Goal: Information Seeking & Learning: Check status

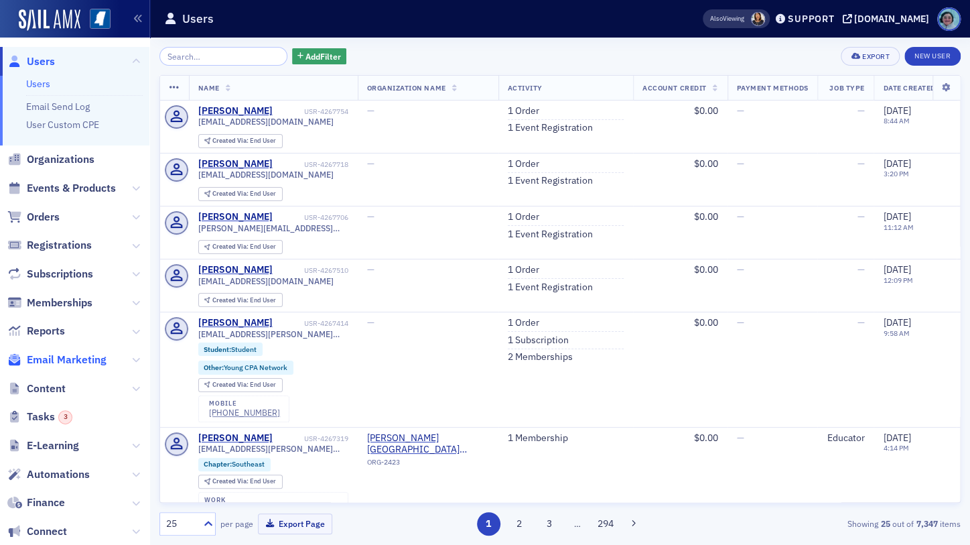
click at [85, 352] on span "Email Marketing" at bounding box center [67, 359] width 80 height 15
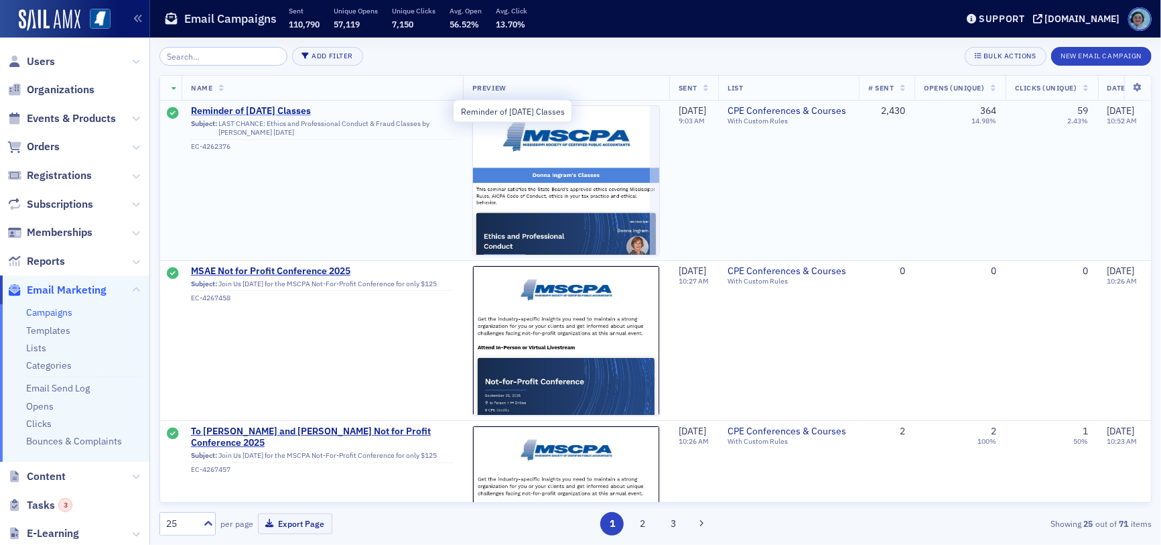
click at [322, 111] on span "Reminder of [DATE] Classes" at bounding box center [322, 111] width 263 height 12
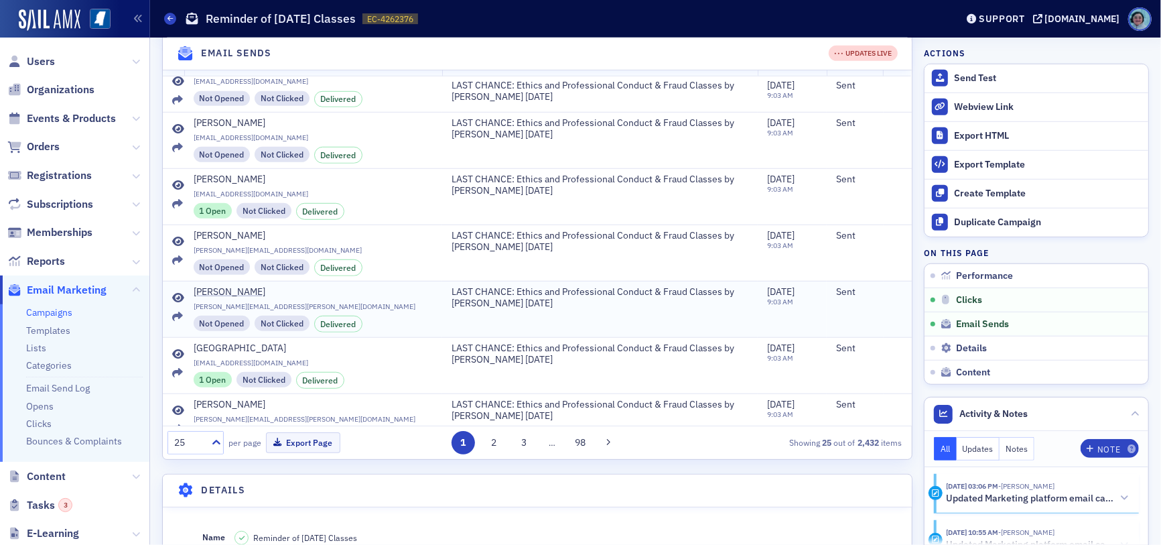
scroll to position [670, 0]
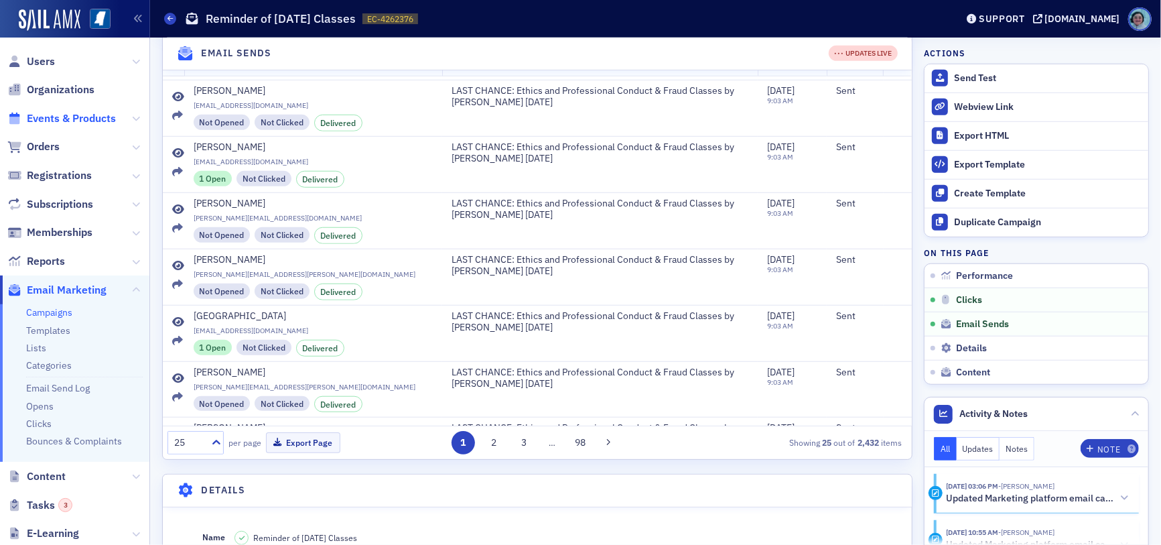
click at [49, 114] on span "Events & Products" at bounding box center [71, 118] width 89 height 15
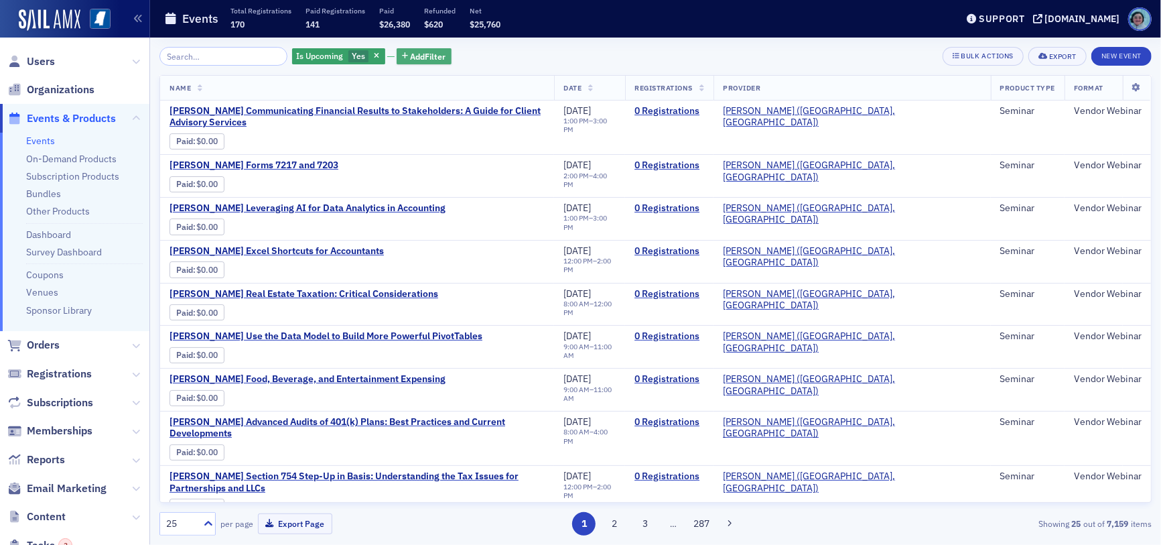
click at [419, 55] on span "Add Filter" at bounding box center [429, 56] width 36 height 12
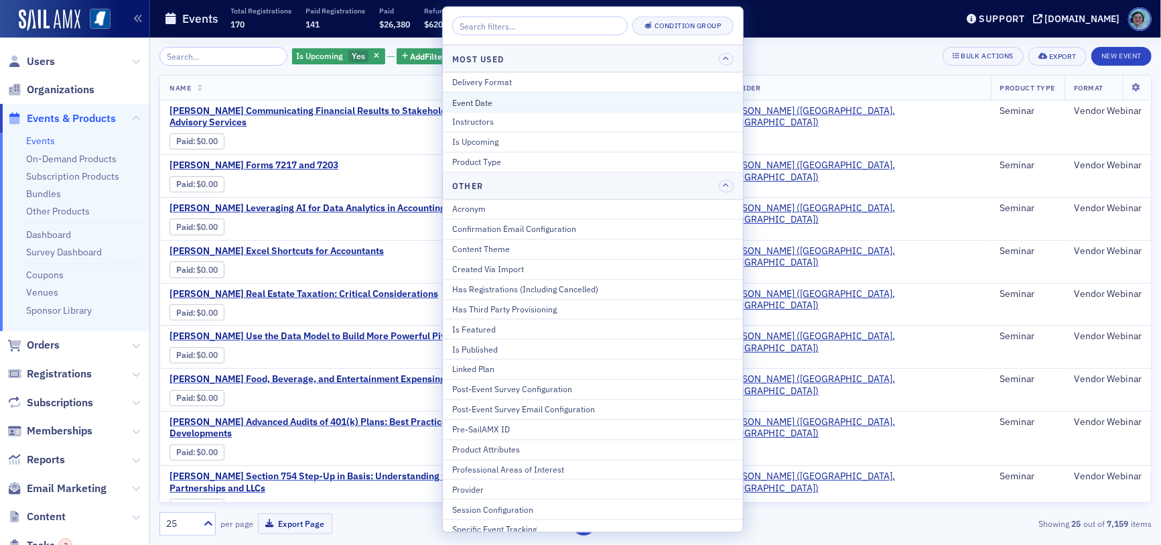
click at [481, 96] on div "Event Date" at bounding box center [592, 102] width 281 height 12
select select "8"
select select "2025"
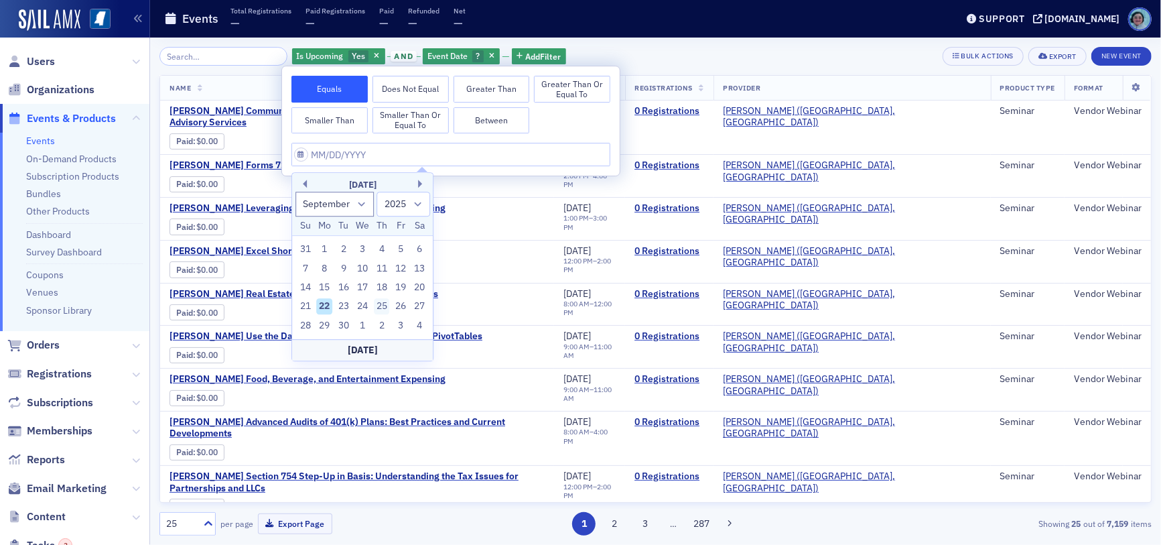
click at [378, 299] on div "25" at bounding box center [382, 307] width 16 height 16
type input "[DATE]"
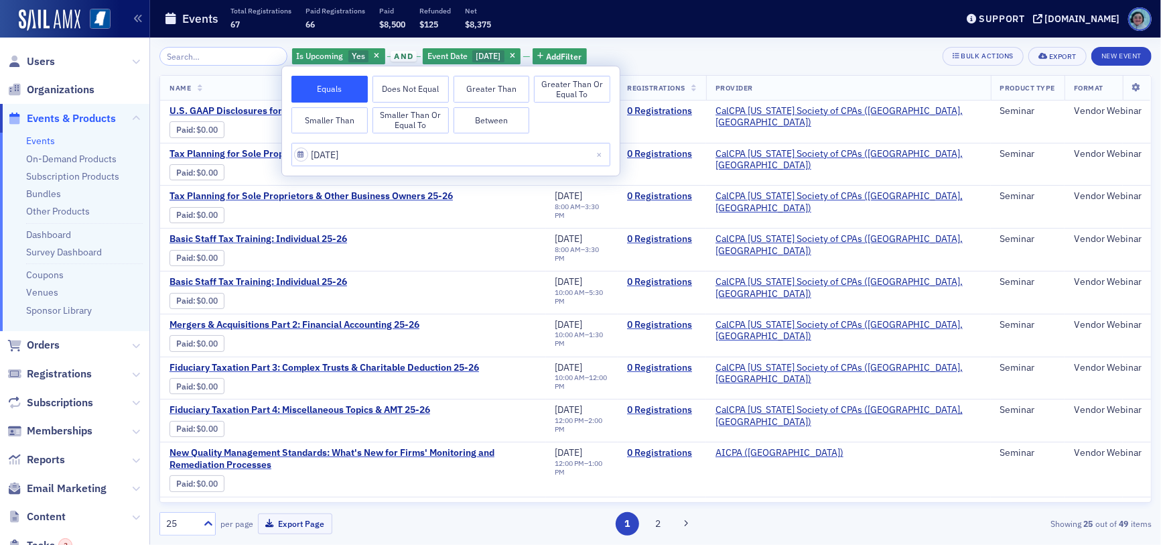
click at [748, 49] on div "Is Upcoming Yes and Event Date [DATE] Add Filter Bulk Actions Export New Event" at bounding box center [655, 56] width 992 height 19
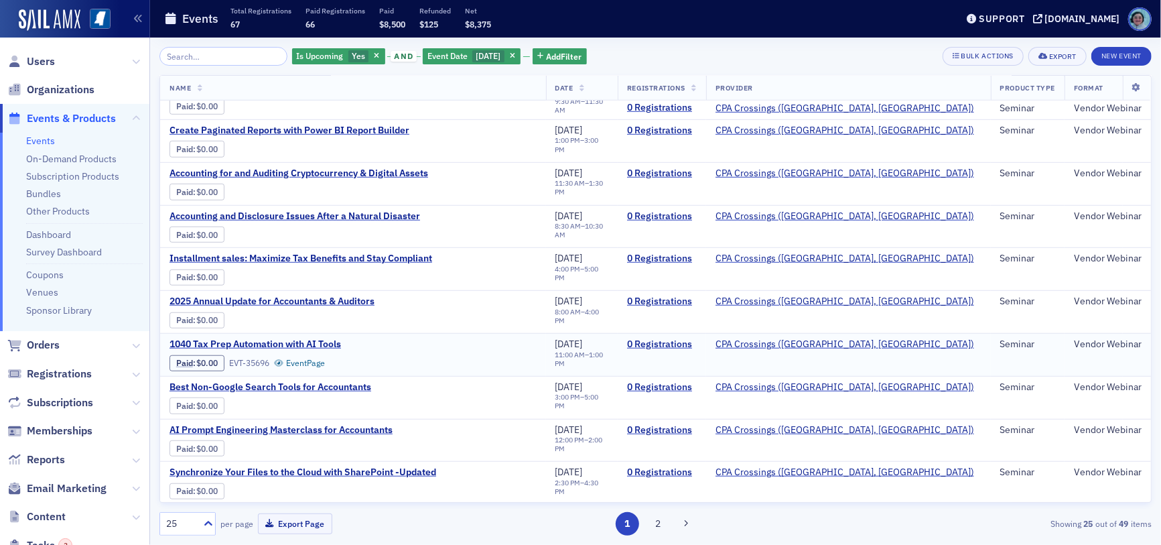
scroll to position [675, 0]
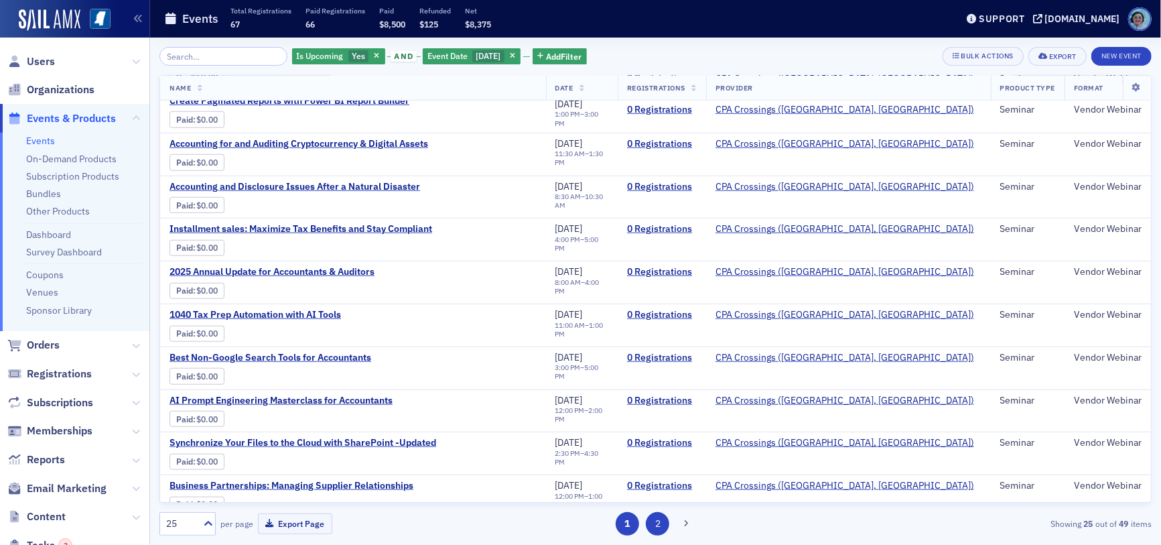
click at [655, 525] on button "2" at bounding box center [657, 523] width 23 height 23
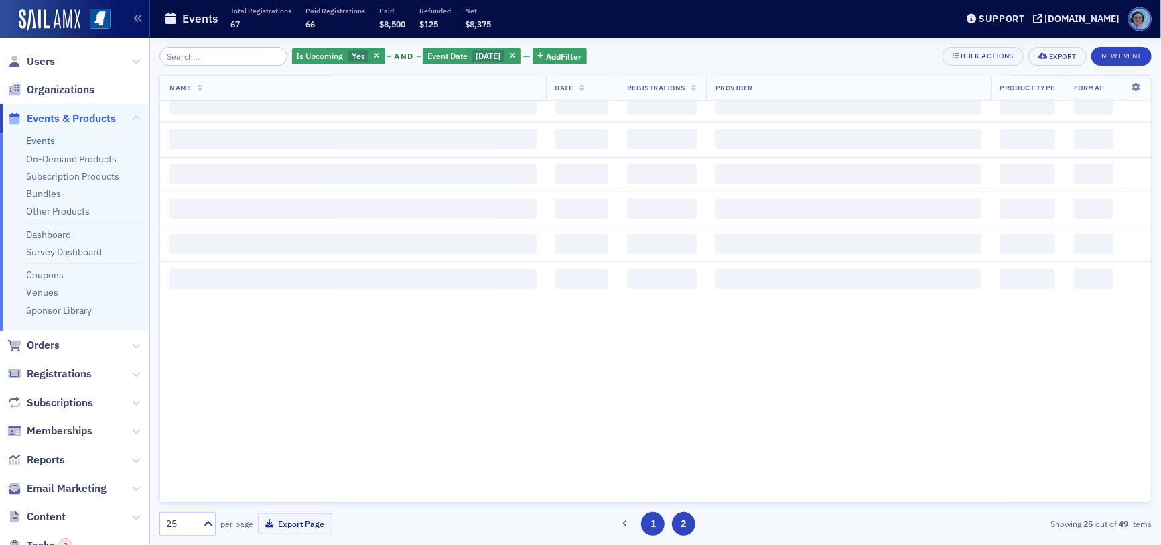
scroll to position [0, 0]
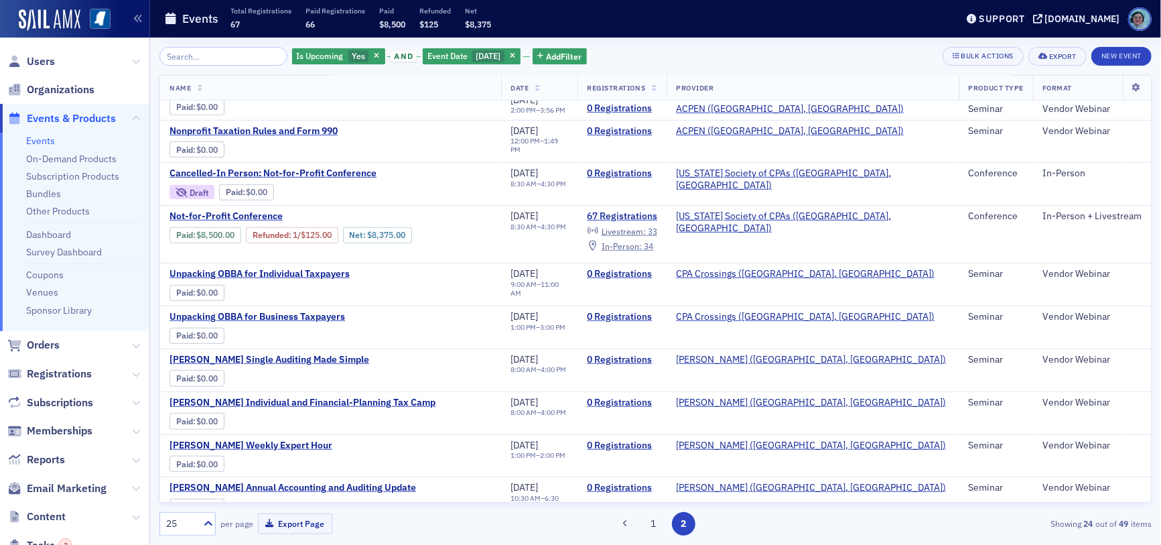
scroll to position [469, 0]
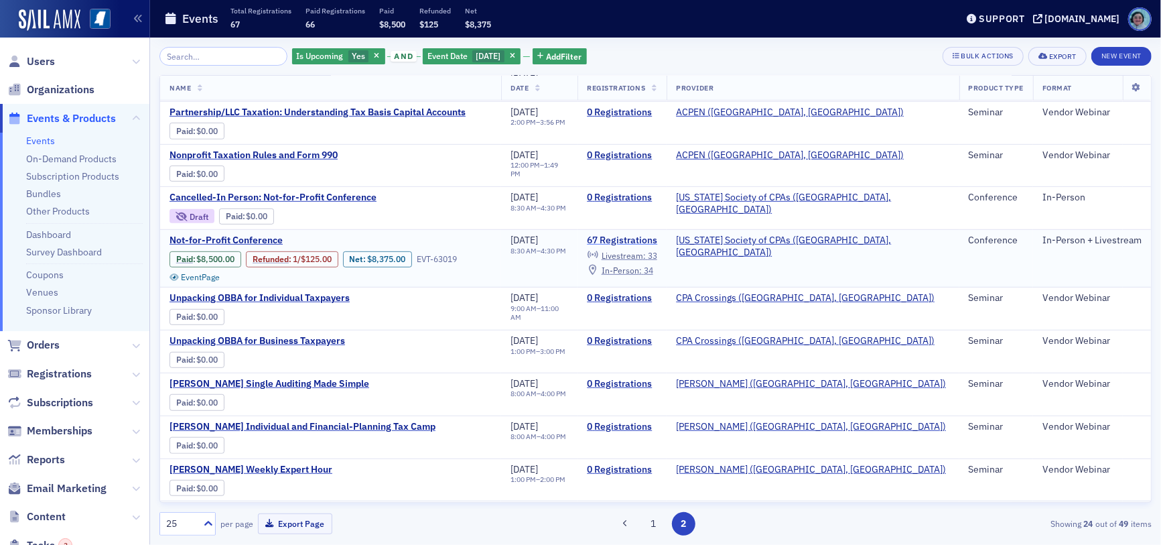
click at [657, 239] on link "67 Registrations" at bounding box center [622, 241] width 70 height 12
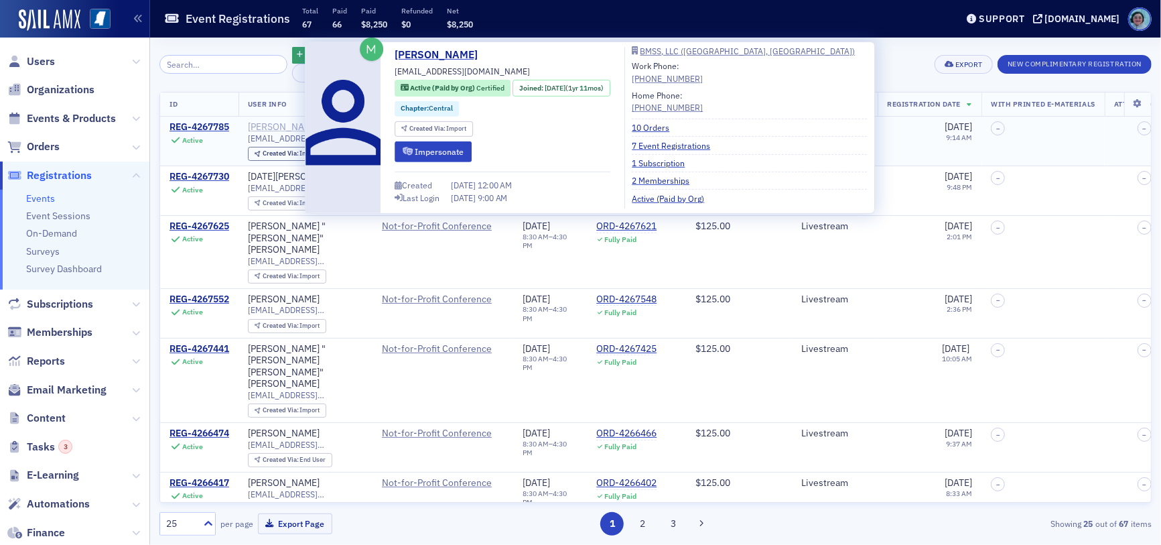
click at [289, 126] on div "[PERSON_NAME]" at bounding box center [284, 127] width 72 height 12
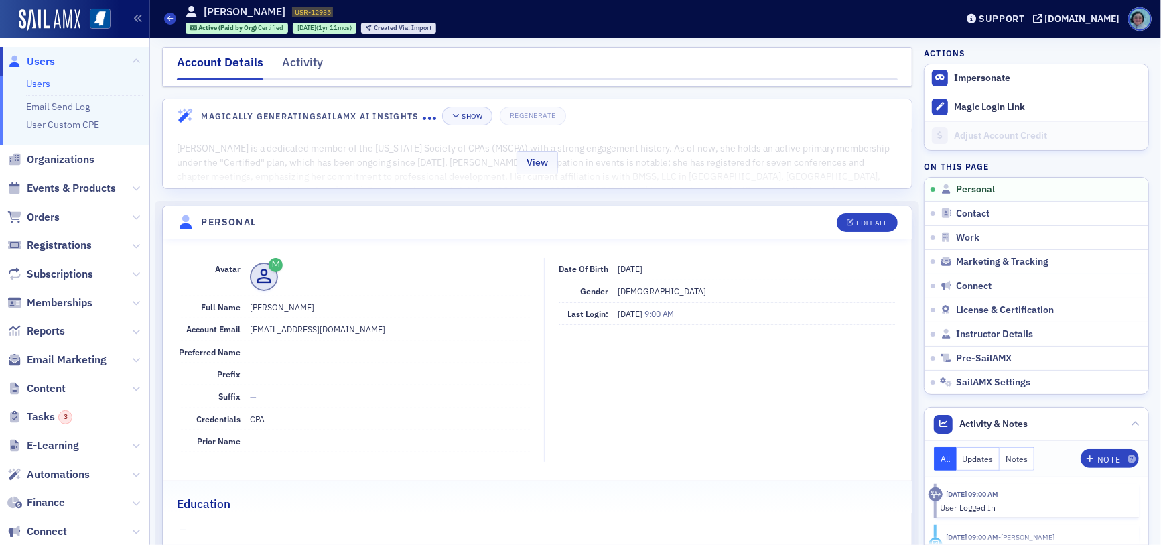
click at [633, 152] on div "View" at bounding box center [537, 160] width 749 height 56
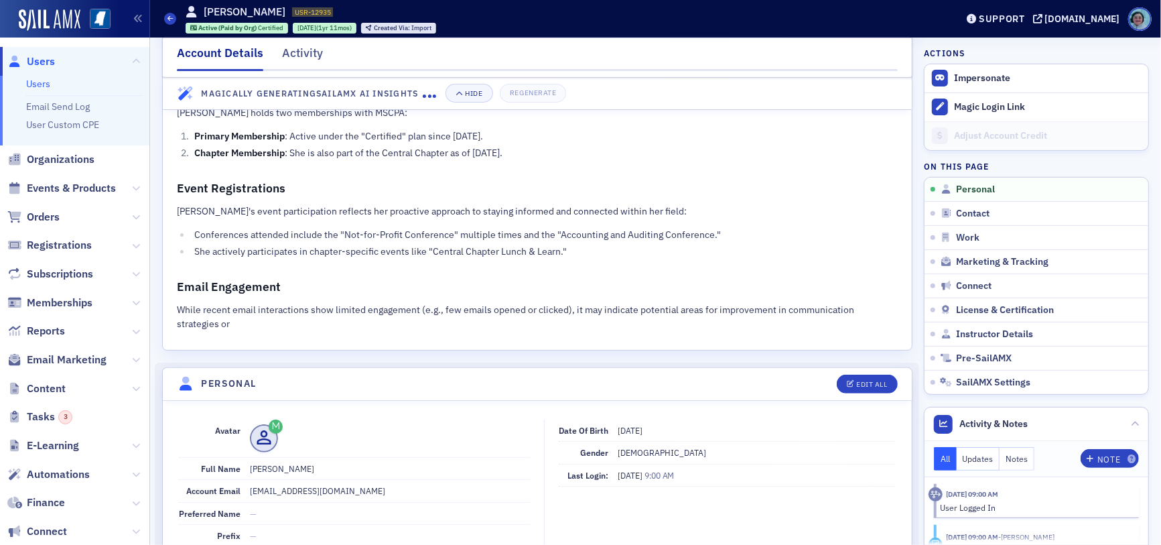
scroll to position [335, 0]
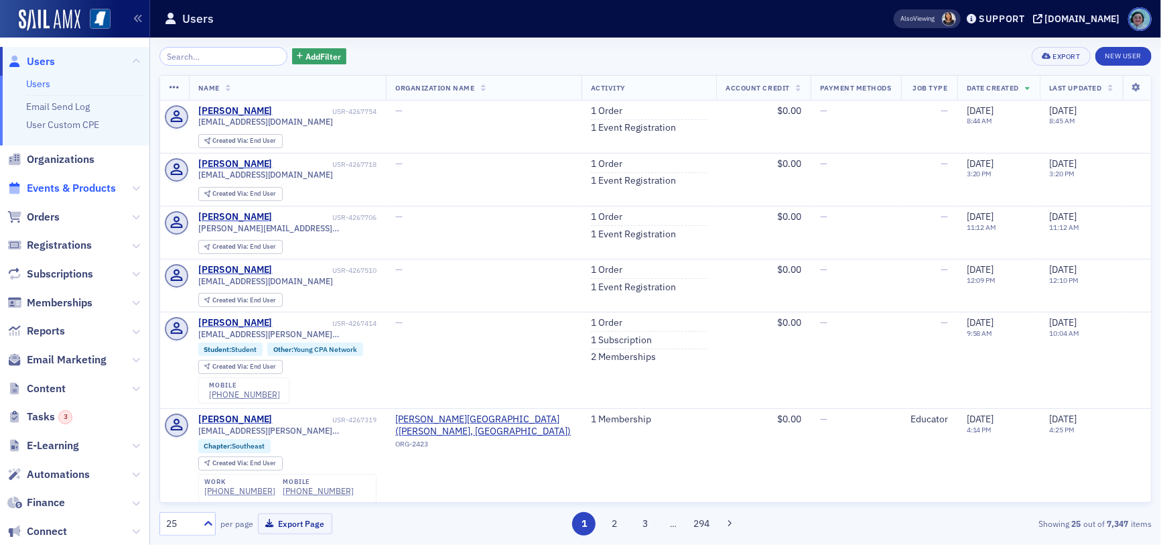
click at [64, 192] on span "Events & Products" at bounding box center [71, 188] width 89 height 15
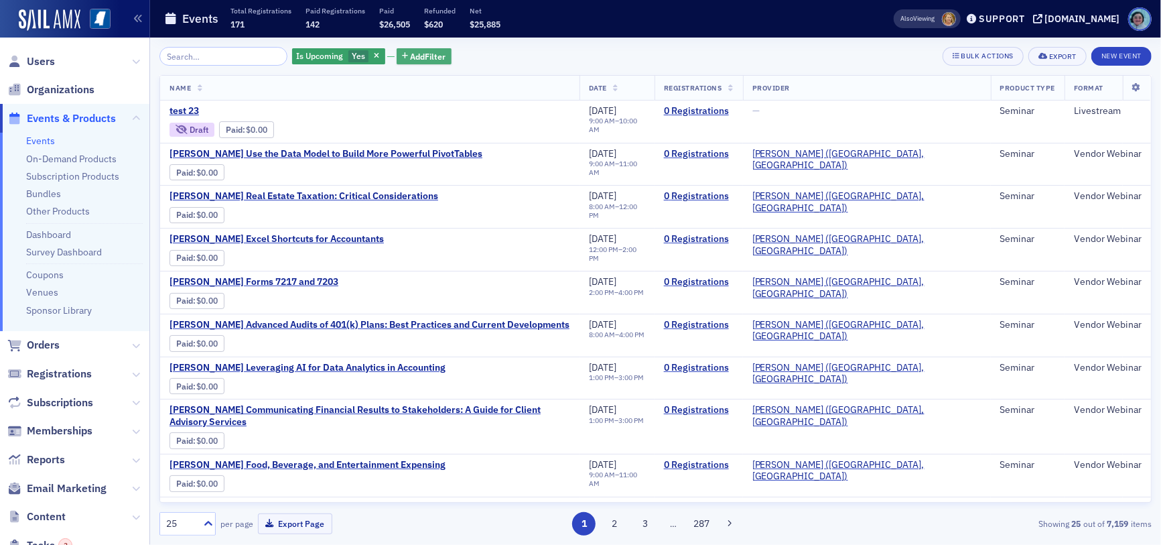
click at [414, 52] on span "Add Filter" at bounding box center [429, 56] width 36 height 12
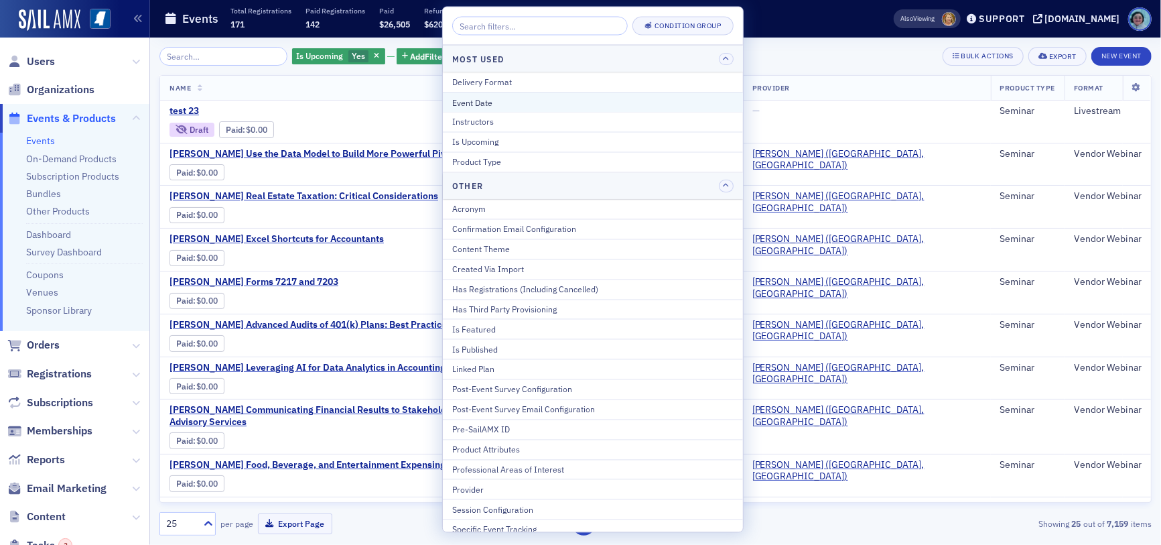
click at [521, 101] on div "Event Date" at bounding box center [592, 102] width 281 height 12
select select "8"
select select "2025"
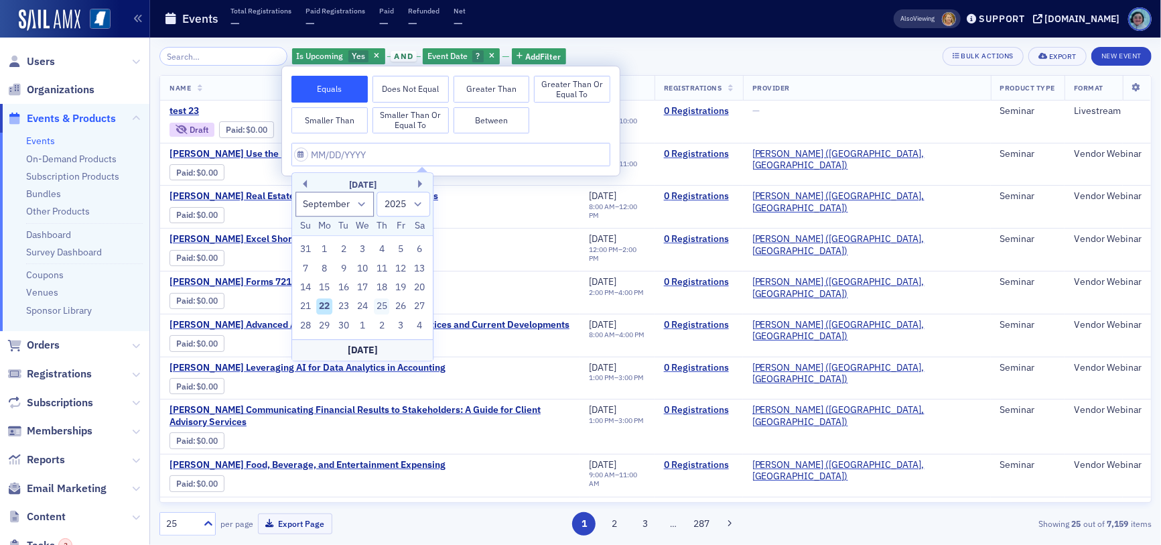
click at [381, 310] on div "25" at bounding box center [382, 307] width 16 height 16
type input "[DATE]"
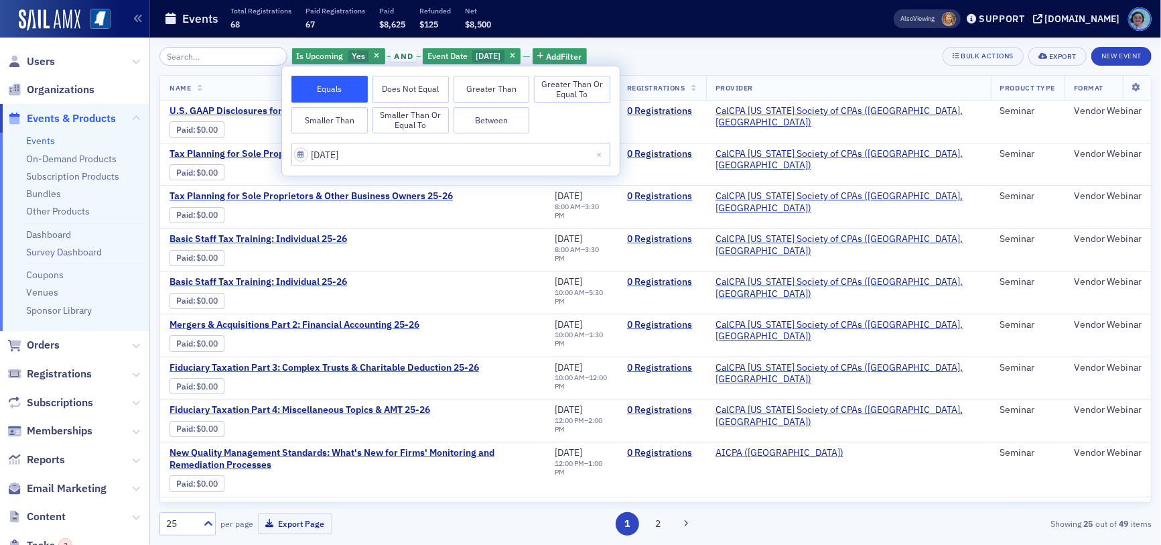
click at [647, 42] on div "Is Upcoming Yes and Event Date 9/25/2025 Add Filter Bulk Actions Export New Eve…" at bounding box center [655, 291] width 992 height 507
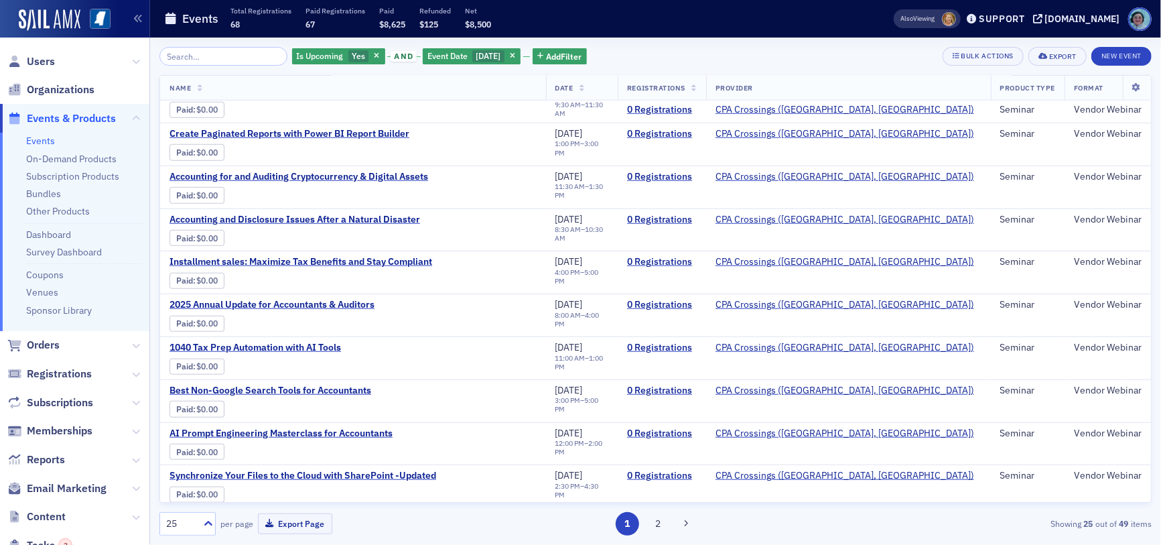
scroll to position [675, 0]
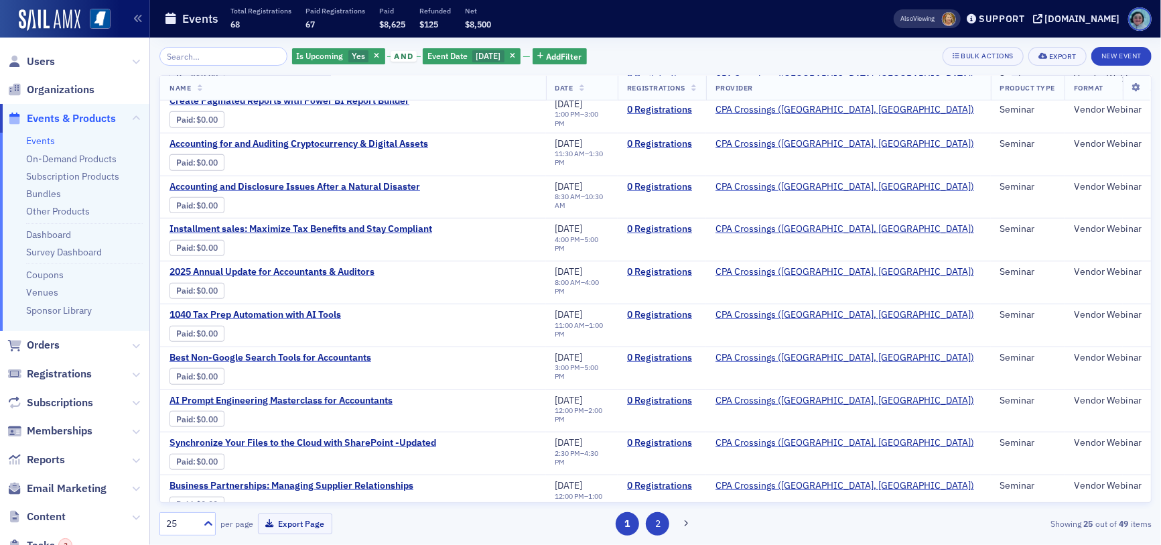
click at [664, 530] on button "2" at bounding box center [657, 523] width 23 height 23
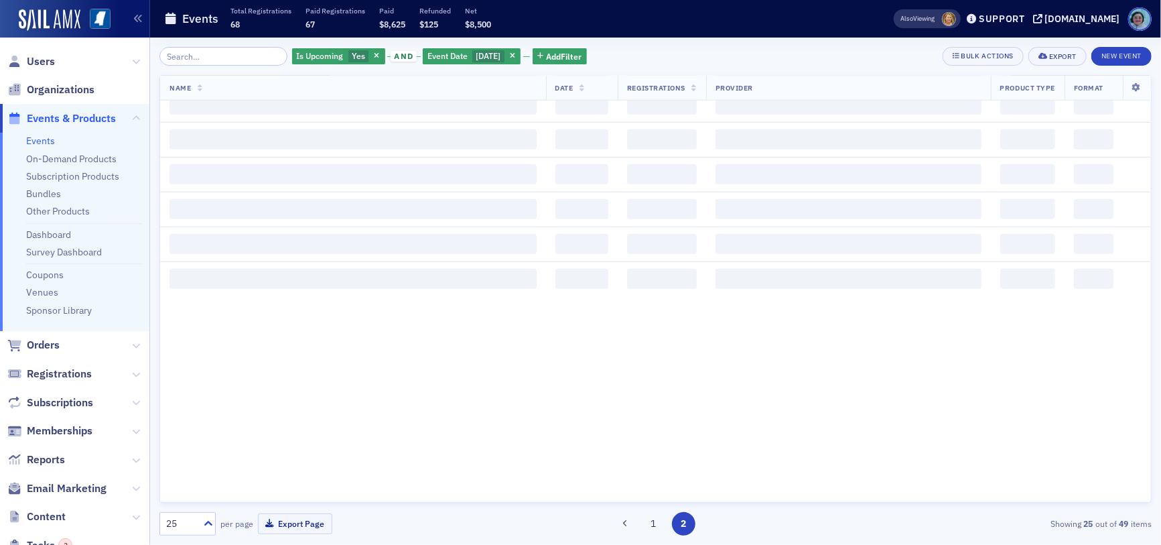
scroll to position [0, 0]
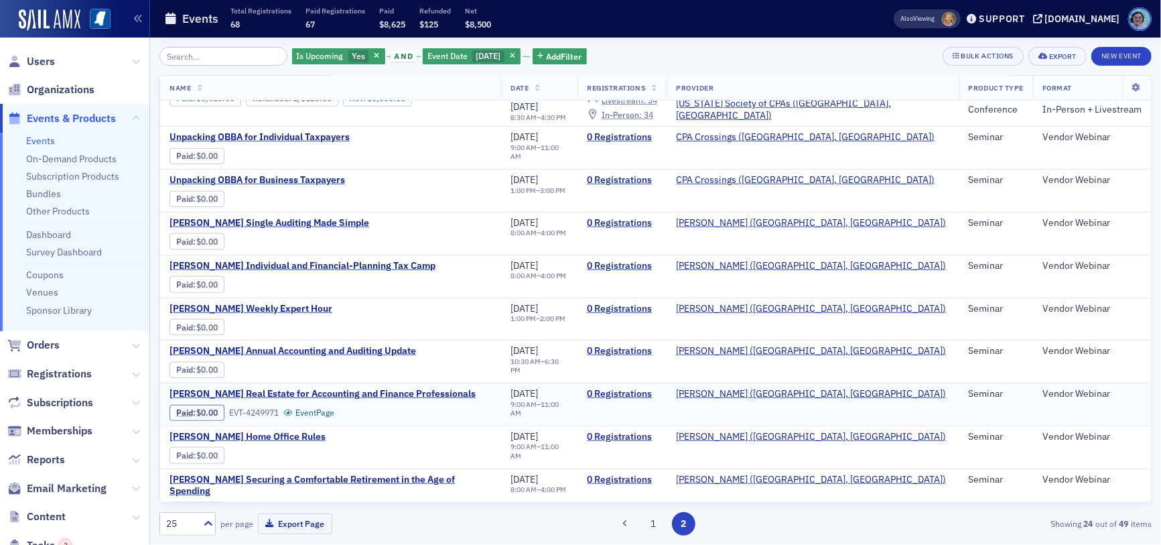
scroll to position [563, 0]
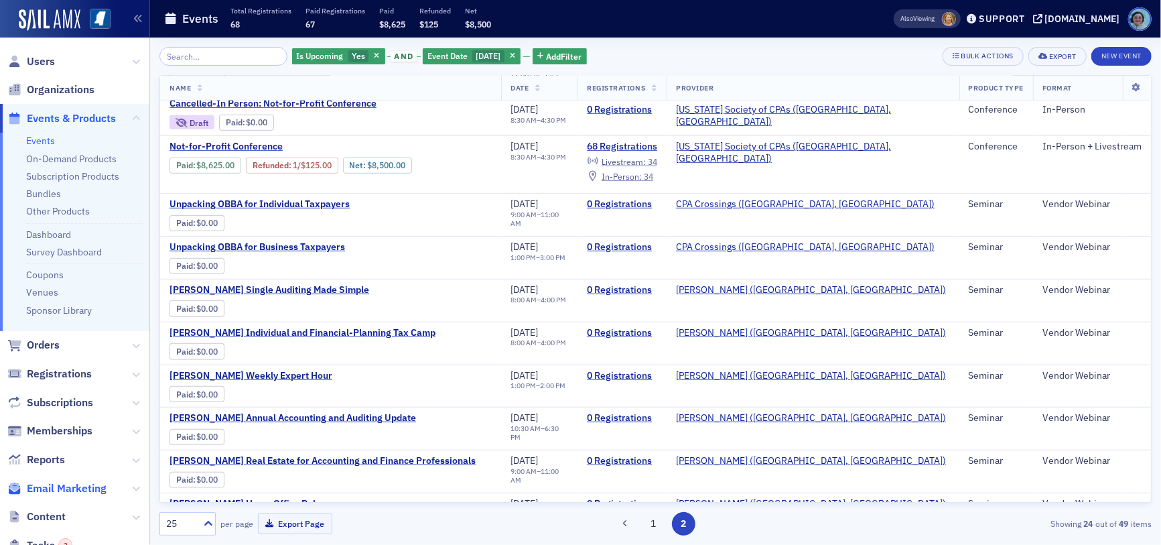
click at [68, 488] on span "Email Marketing" at bounding box center [67, 488] width 80 height 15
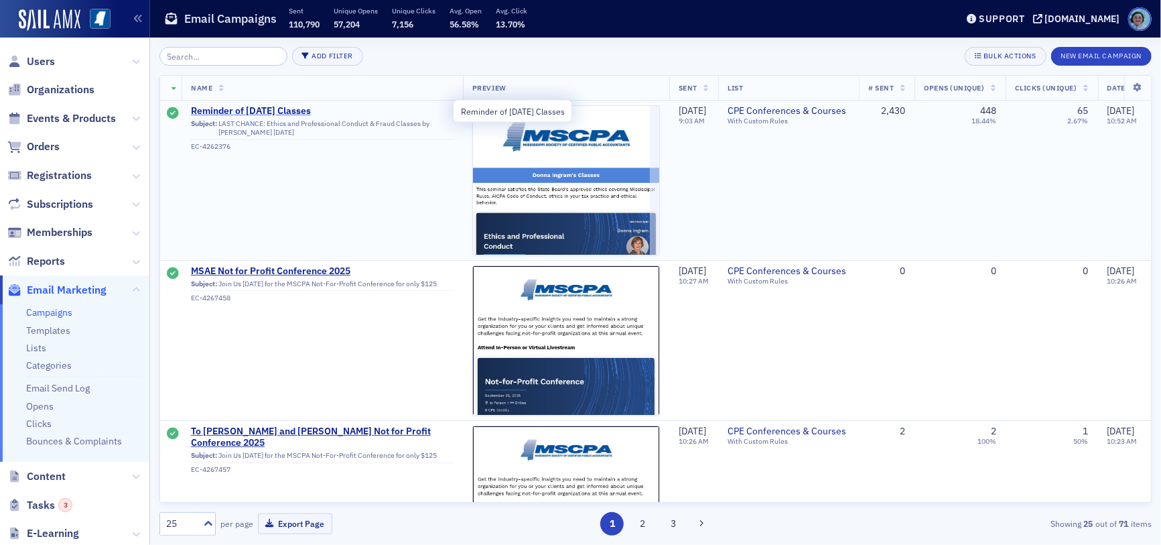
click at [308, 105] on span "Reminder of [DATE] Classes" at bounding box center [322, 111] width 263 height 12
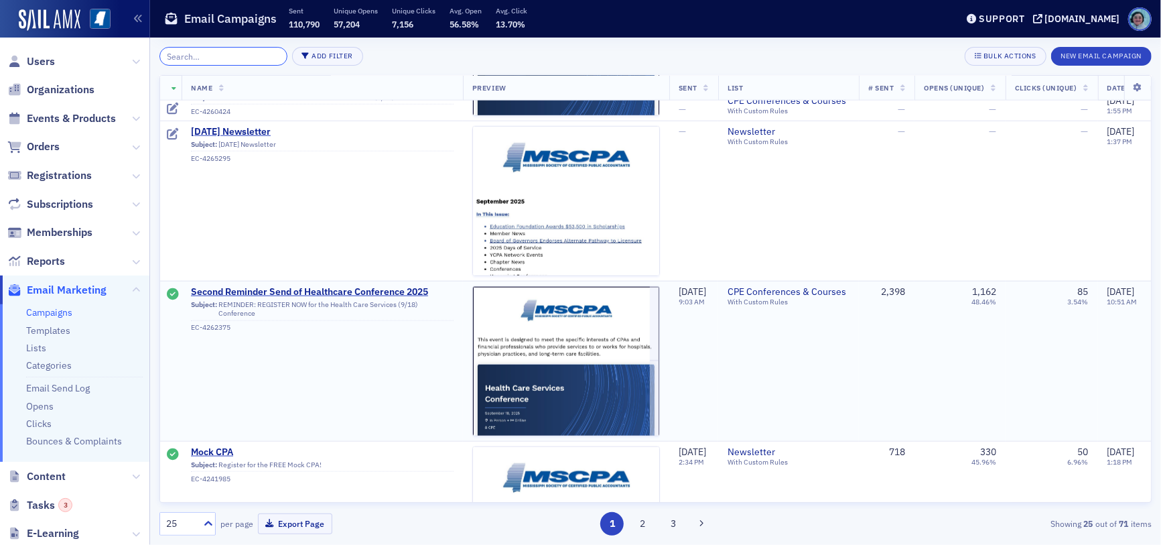
scroll to position [1072, 0]
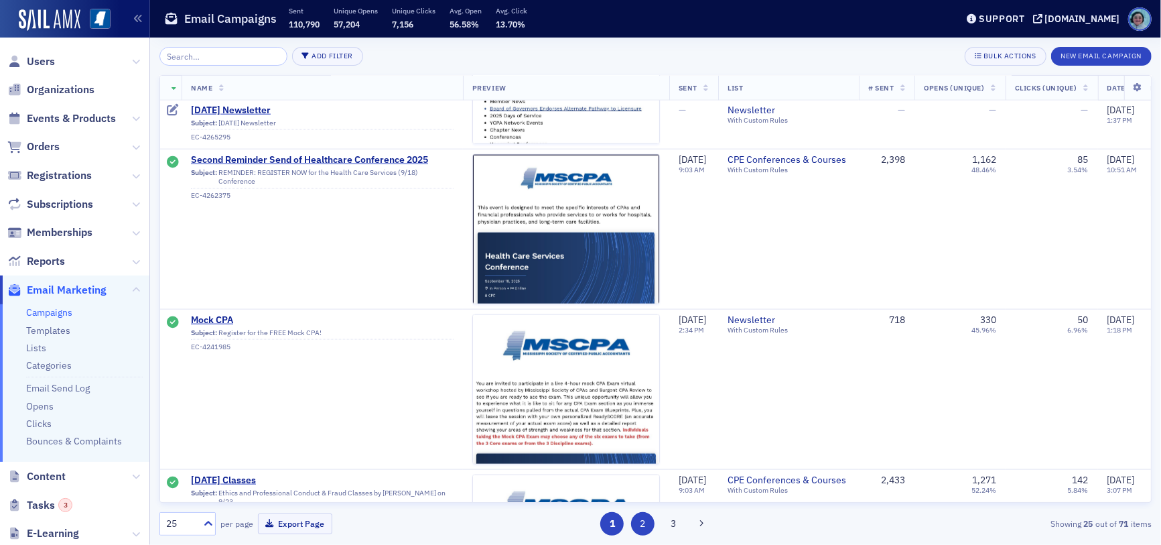
click at [650, 525] on button "2" at bounding box center [642, 523] width 23 height 23
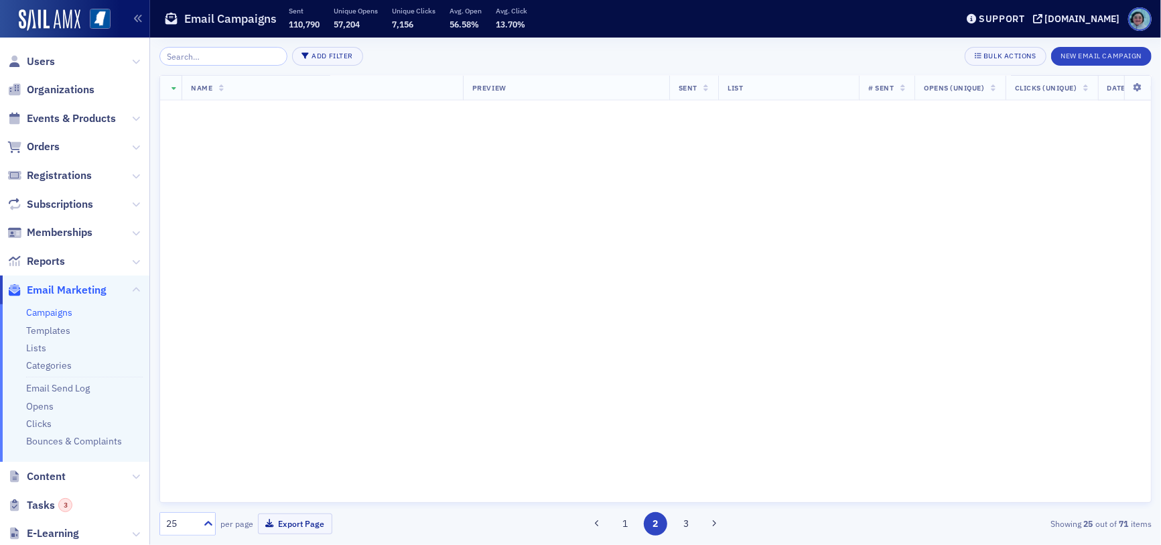
scroll to position [0, 0]
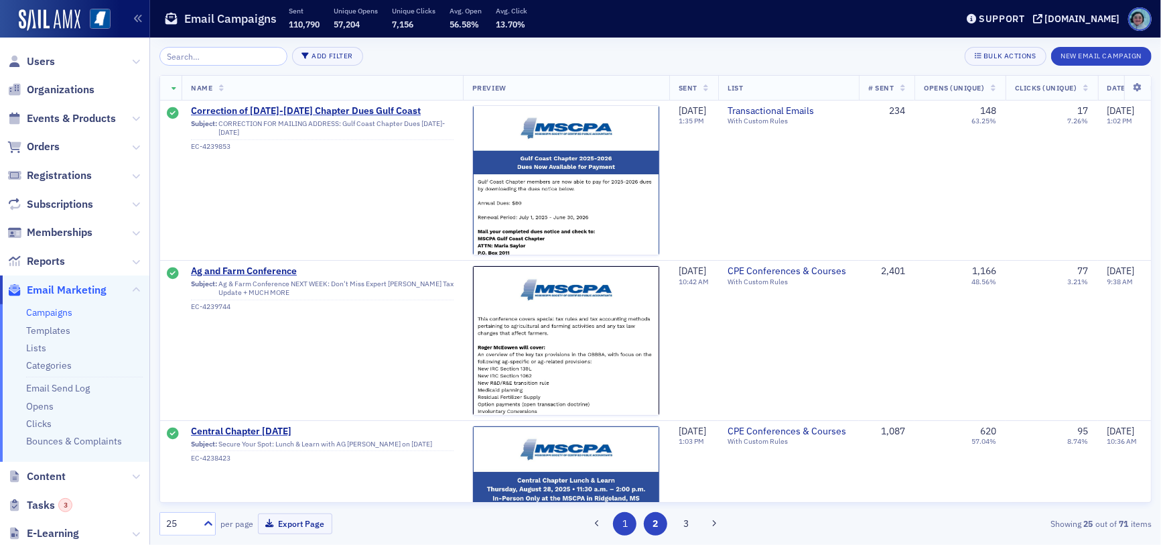
click at [622, 525] on button "1" at bounding box center [624, 523] width 23 height 23
